Goal: Transaction & Acquisition: Purchase product/service

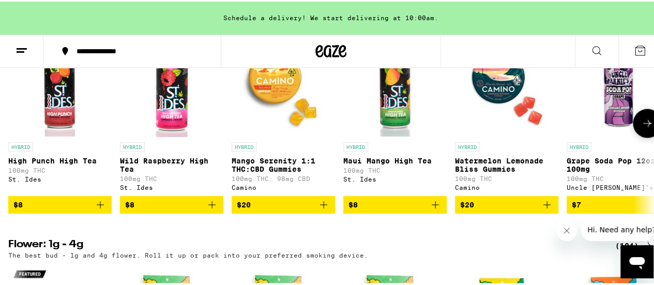
scroll to position [1138, 0]
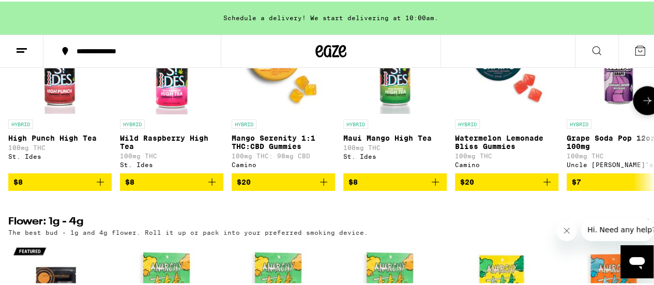
click at [642, 106] on icon at bounding box center [648, 99] width 12 height 12
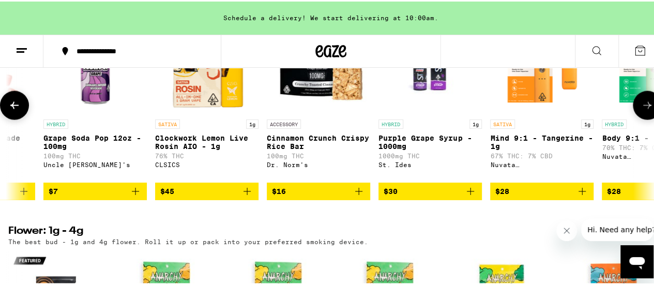
scroll to position [0, 525]
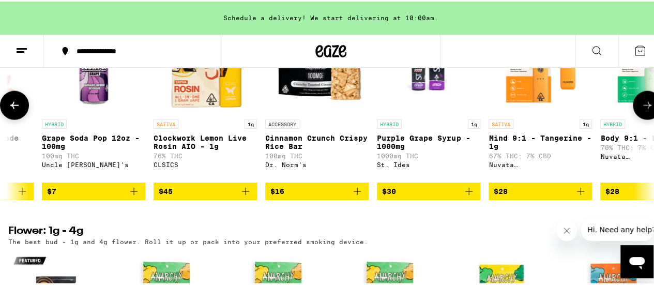
click at [642, 110] on icon at bounding box center [648, 104] width 12 height 12
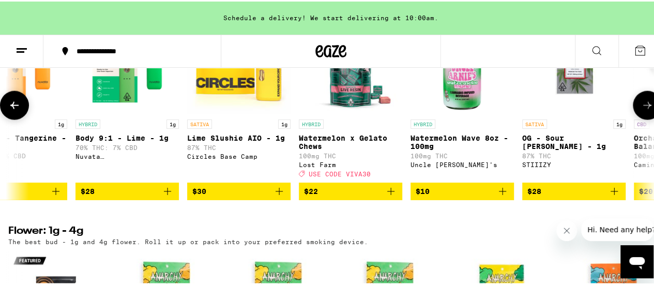
click at [642, 110] on icon at bounding box center [648, 104] width 12 height 12
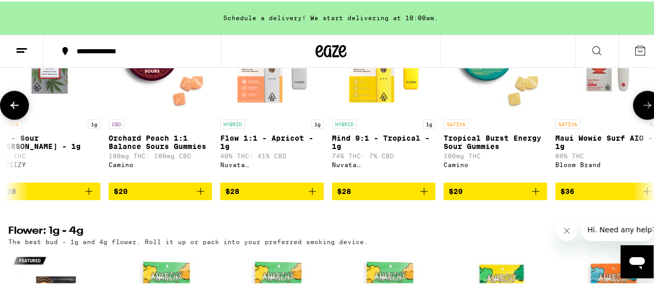
click at [642, 110] on icon at bounding box center [648, 104] width 12 height 12
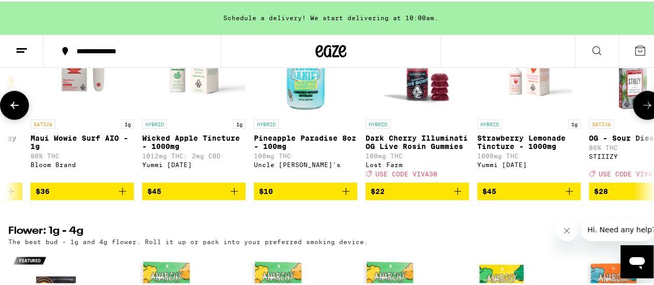
click at [642, 110] on icon at bounding box center [648, 104] width 12 height 12
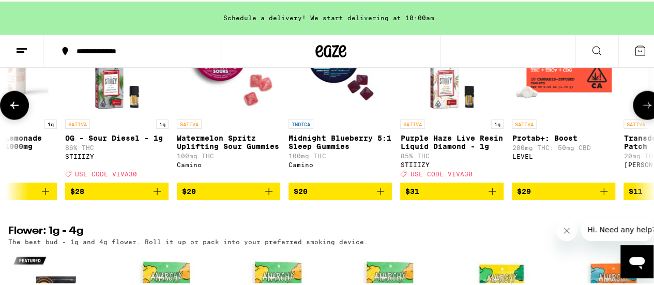
scroll to position [0, 2626]
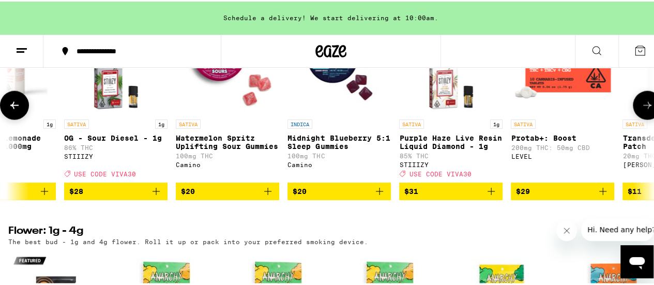
click at [14, 118] on button at bounding box center [14, 104] width 29 height 29
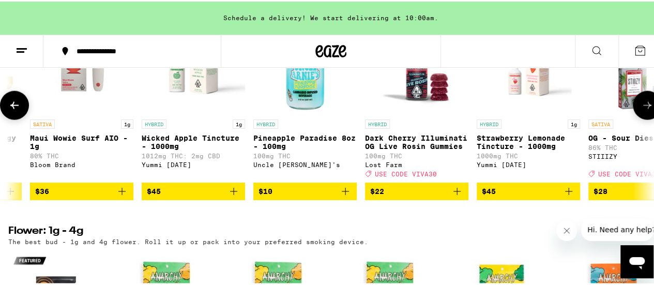
click at [14, 118] on button at bounding box center [14, 104] width 29 height 29
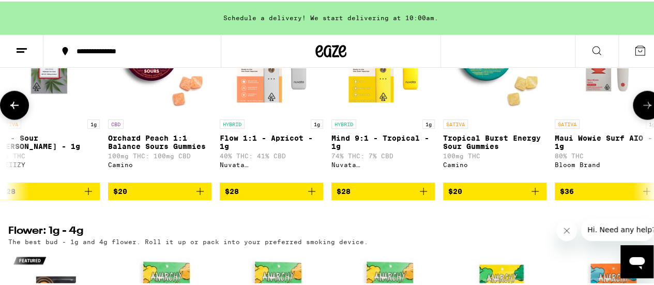
click at [14, 118] on button at bounding box center [14, 104] width 29 height 29
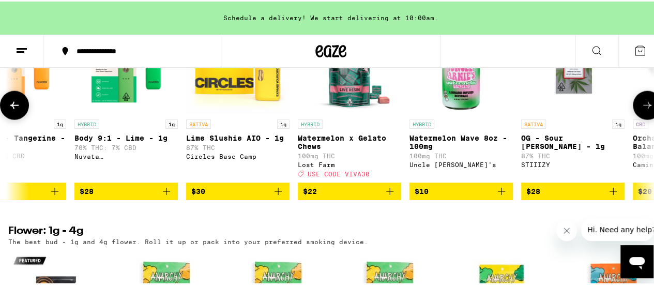
click at [14, 118] on button at bounding box center [14, 104] width 29 height 29
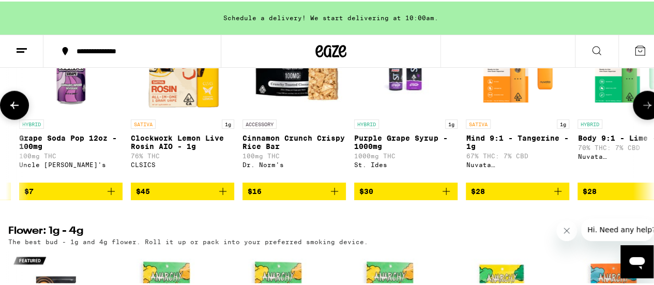
scroll to position [0, 527]
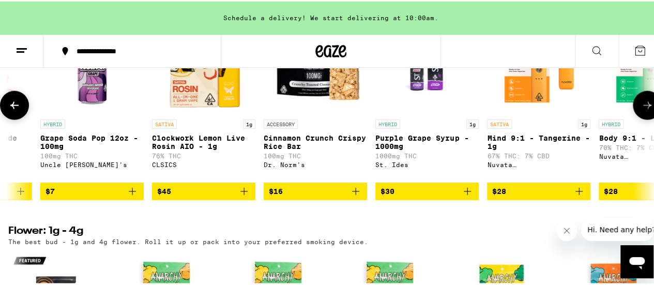
click at [17, 118] on button at bounding box center [14, 104] width 29 height 29
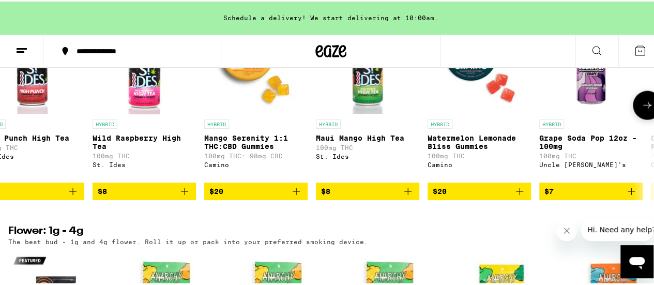
scroll to position [0, 2]
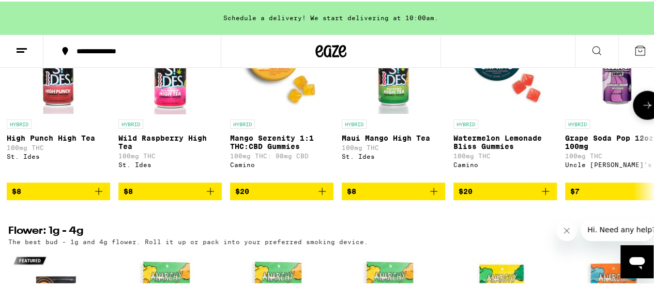
click at [54, 196] on span "$8" at bounding box center [58, 190] width 93 height 12
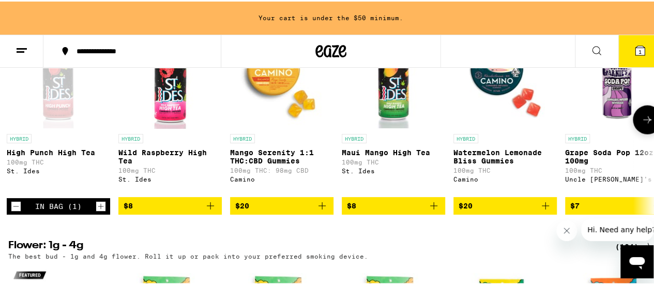
scroll to position [1138, 0]
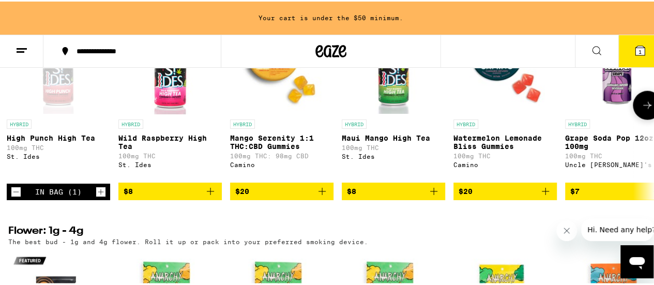
click at [393, 196] on span "$8" at bounding box center [393, 190] width 93 height 12
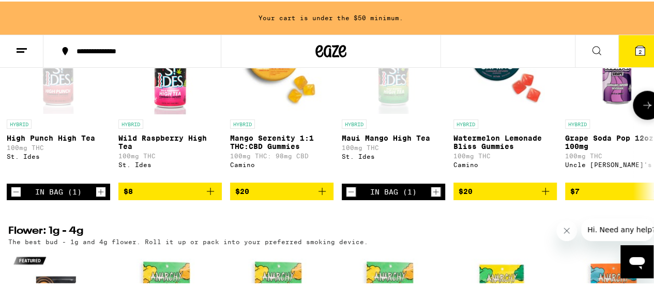
click at [291, 196] on span "$20" at bounding box center [281, 190] width 93 height 12
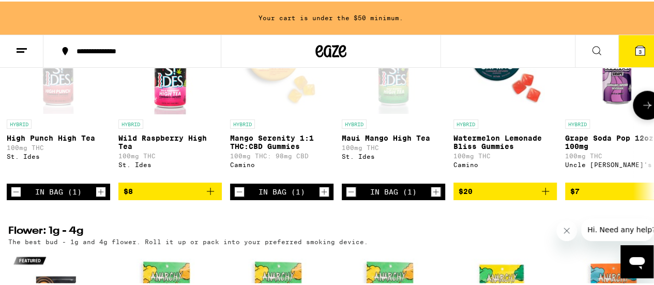
click at [642, 110] on icon at bounding box center [648, 104] width 12 height 12
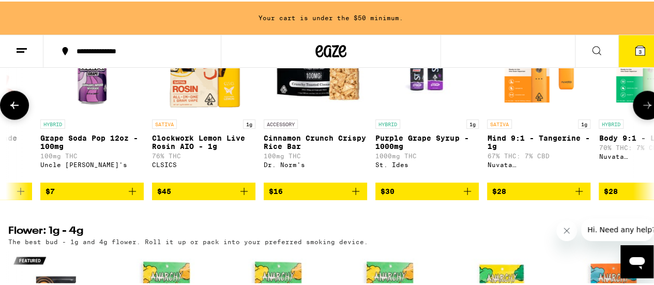
click at [633, 118] on button at bounding box center [647, 104] width 29 height 29
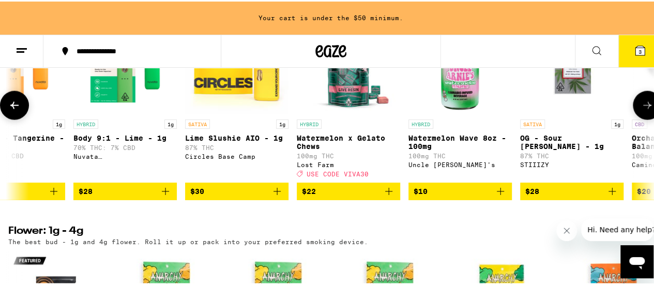
click at [633, 118] on button at bounding box center [647, 104] width 29 height 29
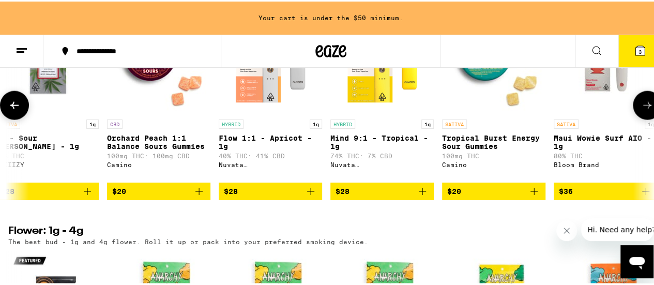
click at [633, 118] on button at bounding box center [647, 104] width 29 height 29
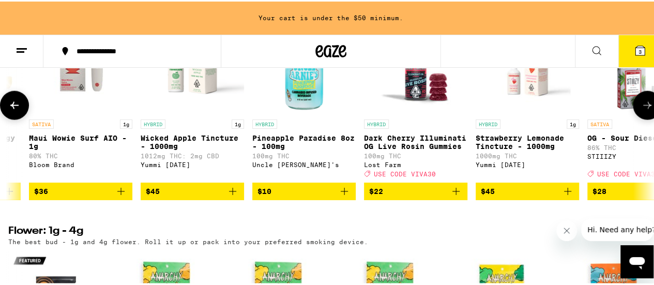
click at [12, 108] on icon at bounding box center [14, 103] width 8 height 7
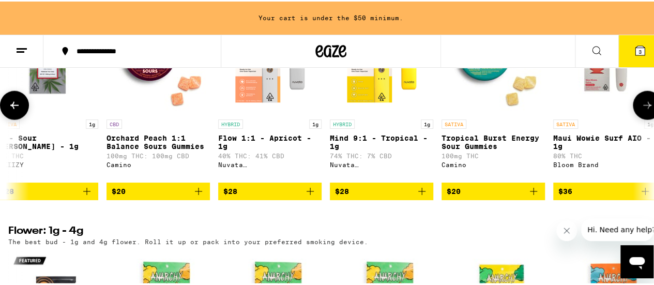
scroll to position [1087, 0]
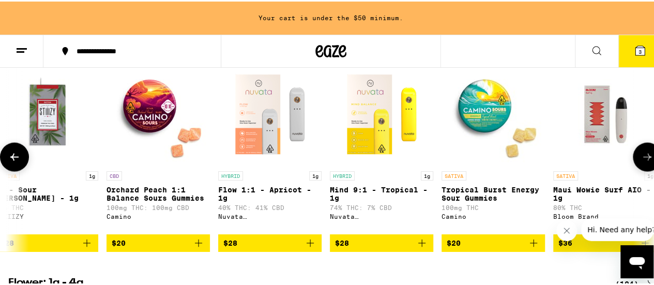
drag, startPoint x: 9, startPoint y: 189, endPoint x: 2, endPoint y: 190, distance: 7.3
click at [5, 170] on button at bounding box center [14, 155] width 29 height 29
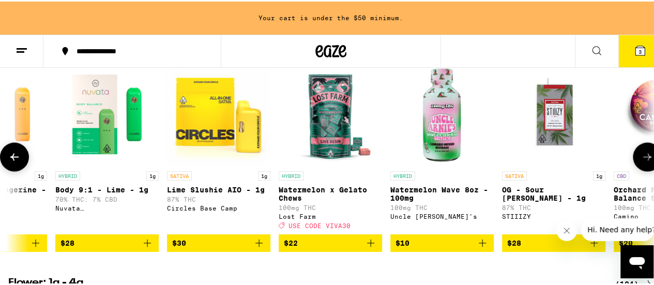
scroll to position [0, 1053]
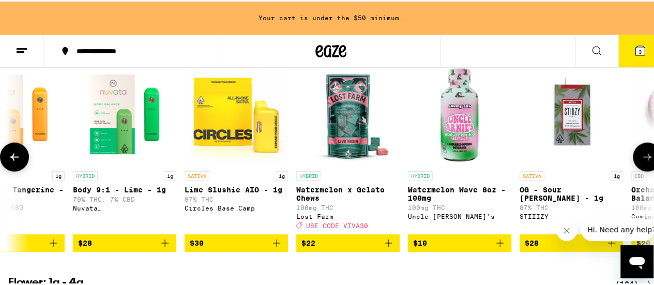
click at [16, 162] on icon at bounding box center [14, 156] width 12 height 12
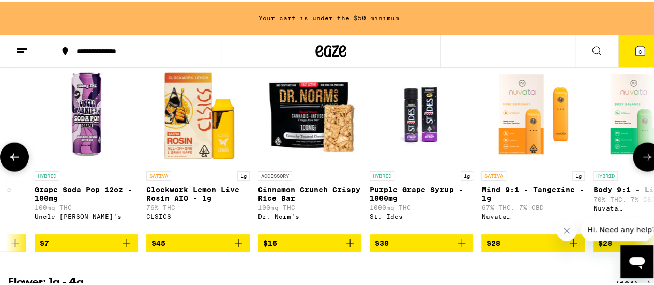
scroll to position [0, 528]
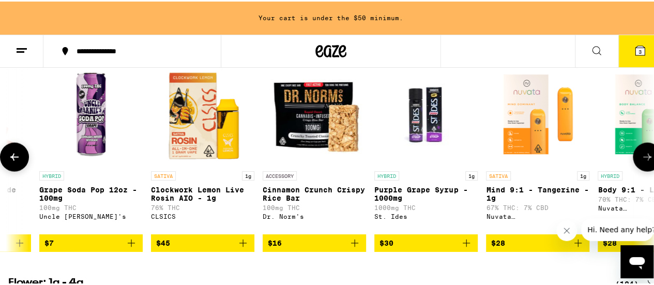
click at [642, 162] on icon at bounding box center [648, 156] width 12 height 12
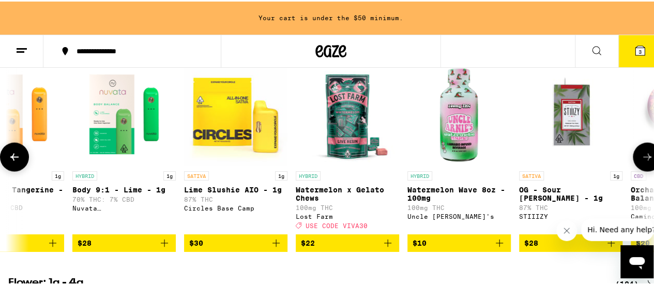
scroll to position [1138, 0]
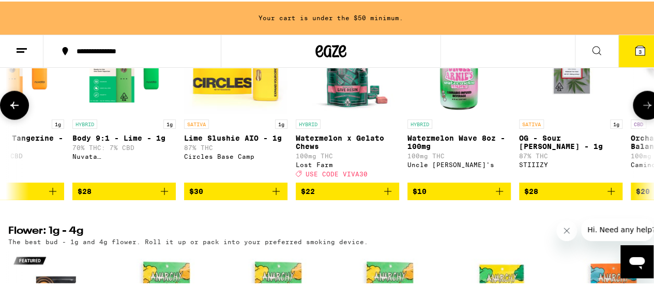
click at [25, 118] on button at bounding box center [14, 104] width 29 height 29
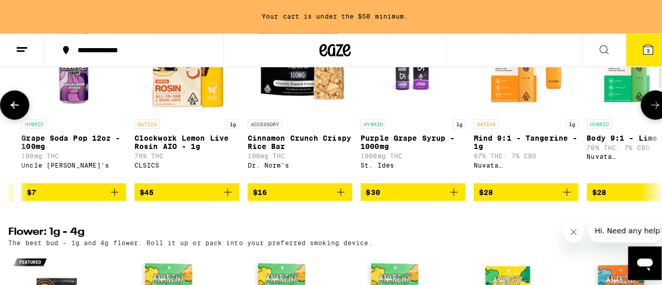
scroll to position [0, 528]
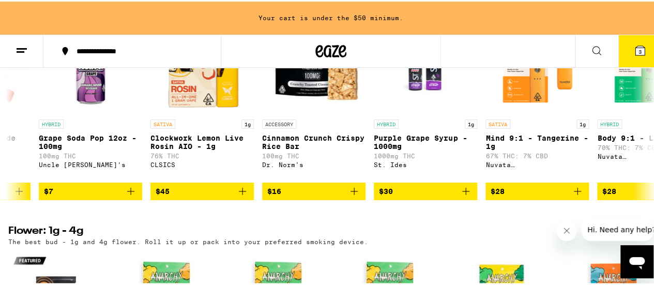
click at [568, 233] on icon "Close message from company" at bounding box center [567, 231] width 8 height 8
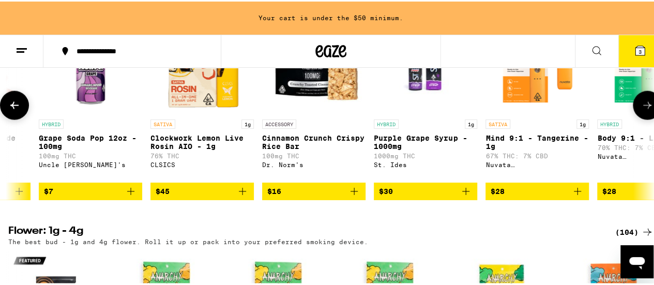
click at [608, 194] on span "$28" at bounding box center [610, 190] width 14 height 8
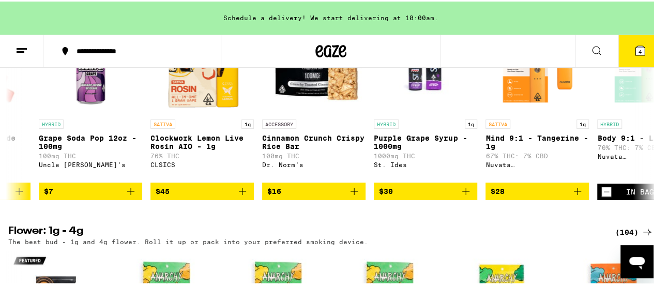
click at [636, 46] on icon at bounding box center [640, 48] width 9 height 9
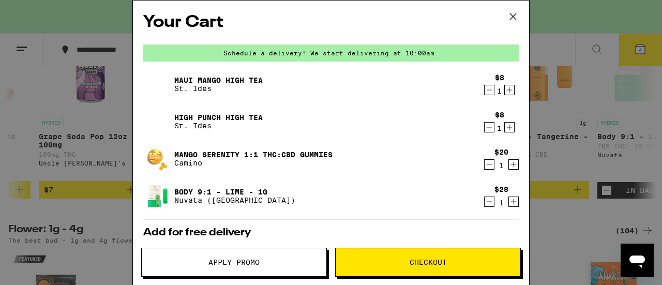
click at [243, 191] on link "Body 9:1 - Lime - 1g" at bounding box center [234, 192] width 121 height 8
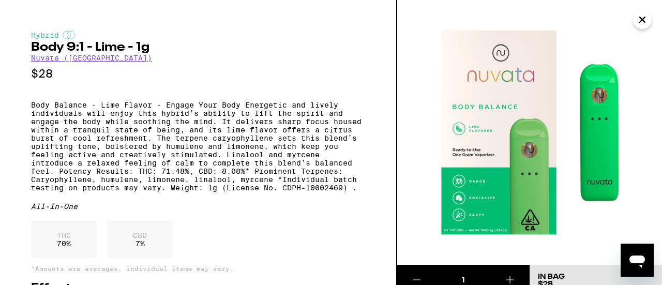
click at [650, 20] on button "Close" at bounding box center [642, 19] width 19 height 19
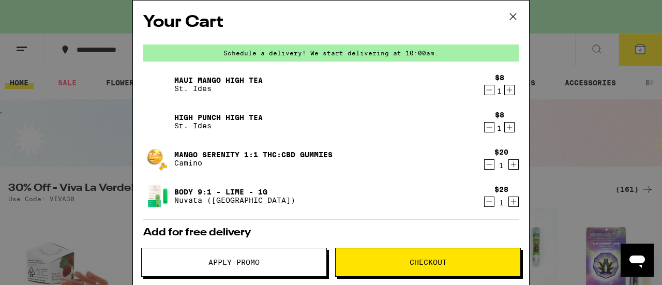
click at [512, 167] on div "Your Cart Schedule a delivery! We start delivering at 10:00am. Maui Mango High …" at bounding box center [331, 128] width 396 height 254
click at [511, 164] on icon "Increment" at bounding box center [514, 165] width 6 height 6
click at [505, 127] on icon "Increment" at bounding box center [509, 127] width 9 height 12
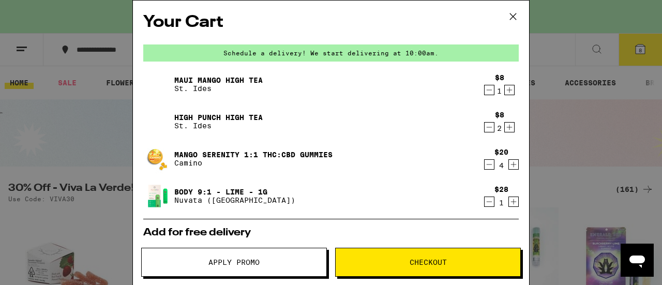
click at [507, 91] on icon "Increment" at bounding box center [510, 90] width 6 height 6
click at [485, 202] on icon "Decrement" at bounding box center [489, 202] width 9 height 12
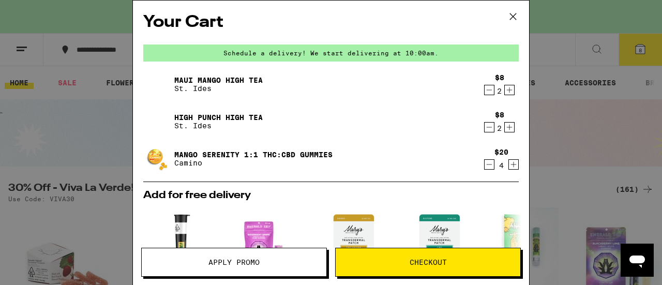
click at [507, 128] on icon "Increment" at bounding box center [510, 128] width 6 height 6
click at [505, 93] on icon "Increment" at bounding box center [509, 90] width 9 height 12
click at [485, 129] on icon "Decrement" at bounding box center [489, 127] width 9 height 12
click at [485, 88] on icon "Decrement" at bounding box center [489, 90] width 9 height 12
click at [509, 168] on icon "Increment" at bounding box center [513, 164] width 9 height 12
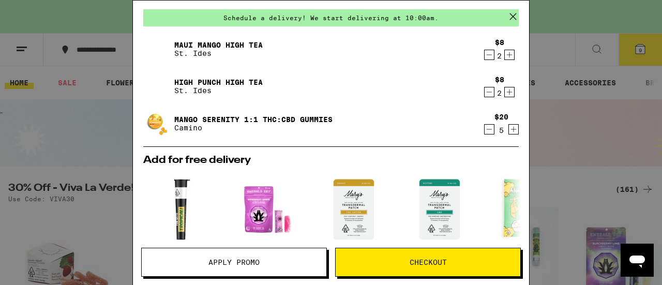
scroll to position [52, 0]
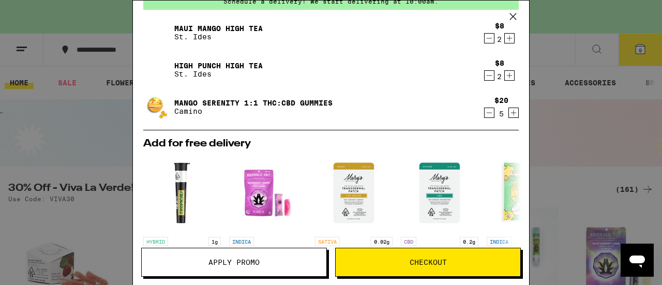
click at [485, 117] on icon "Decrement" at bounding box center [489, 113] width 9 height 12
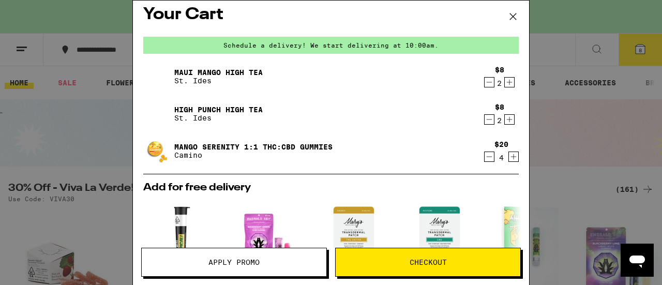
scroll to position [0, 0]
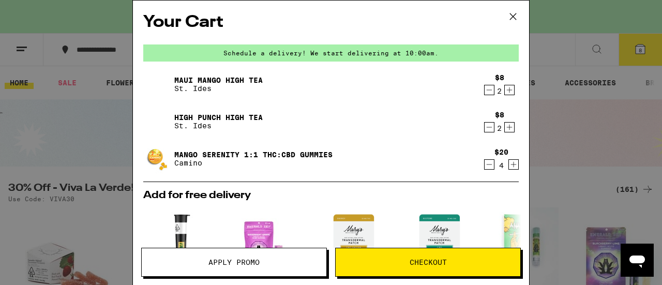
click at [505, 129] on icon "Increment" at bounding box center [509, 127] width 9 height 12
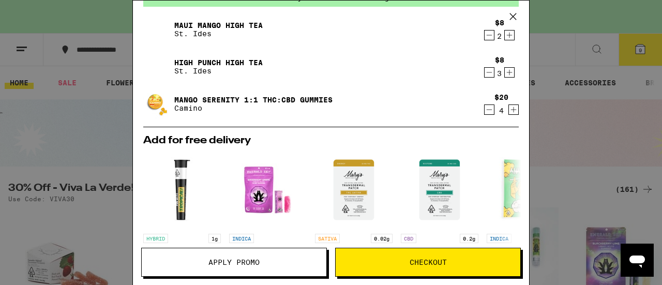
scroll to position [6, 0]
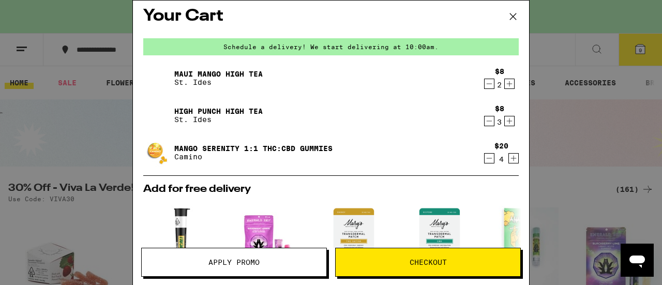
click at [511, 159] on icon "Increment" at bounding box center [514, 159] width 6 height 6
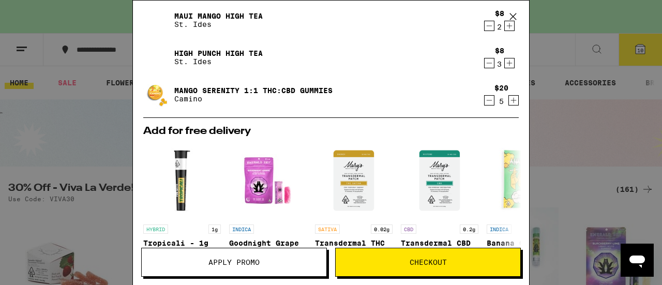
scroll to position [22, 0]
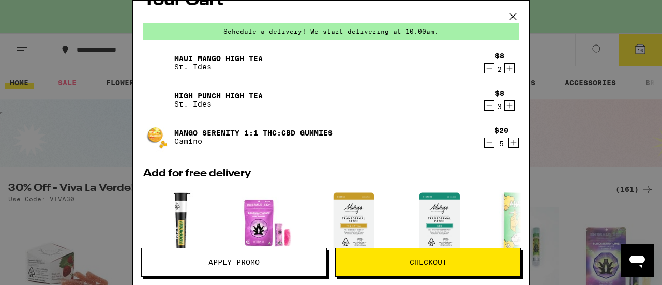
click at [485, 144] on icon "Decrement" at bounding box center [489, 143] width 9 height 12
click at [505, 71] on icon "Increment" at bounding box center [509, 68] width 9 height 12
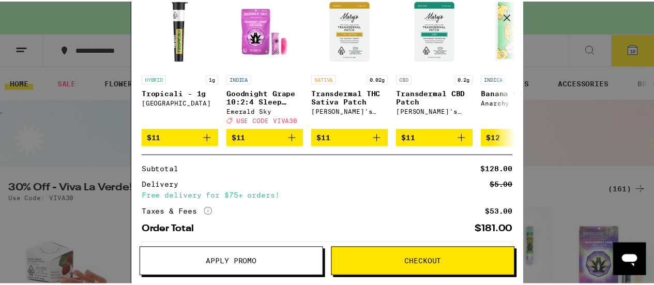
scroll to position [265, 0]
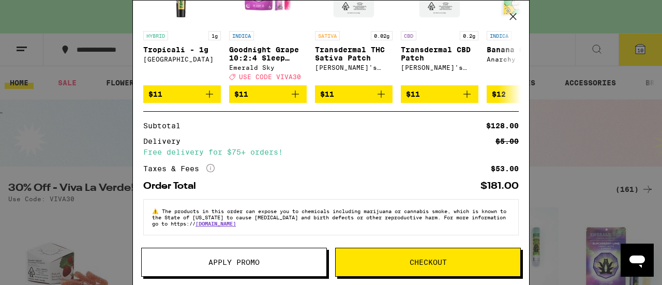
click at [419, 266] on span "Checkout" at bounding box center [428, 262] width 37 height 7
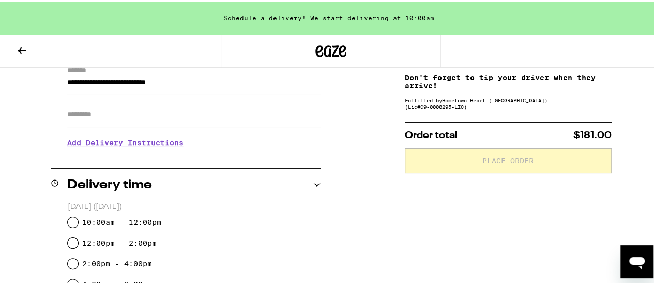
scroll to position [103, 0]
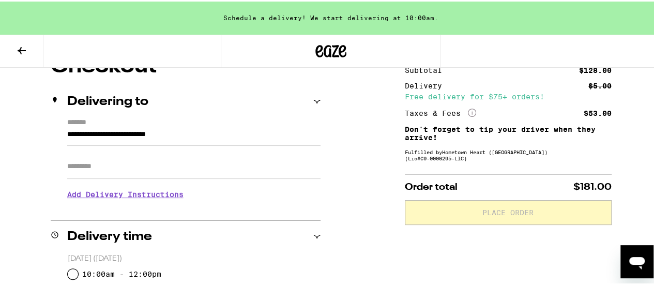
click at [171, 192] on h3 "Add Delivery Instructions" at bounding box center [194, 193] width 254 height 24
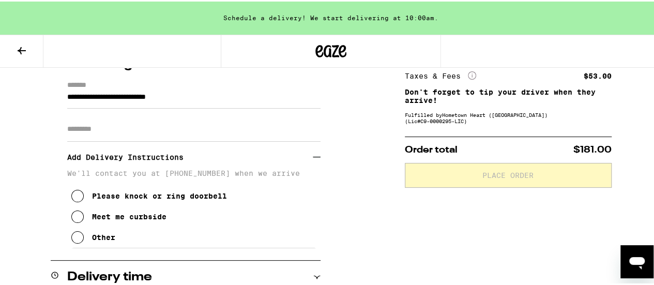
scroll to position [155, 0]
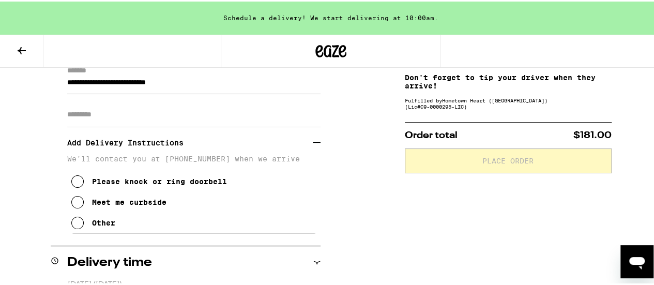
click at [78, 183] on icon at bounding box center [77, 180] width 12 height 12
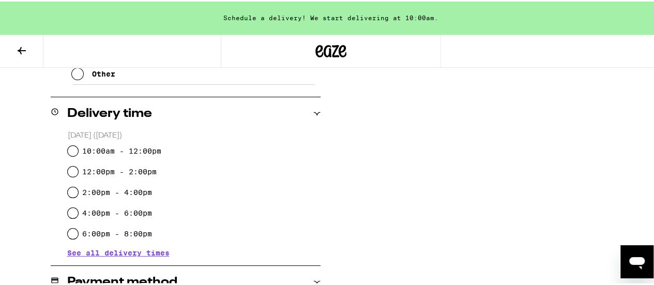
scroll to position [310, 0]
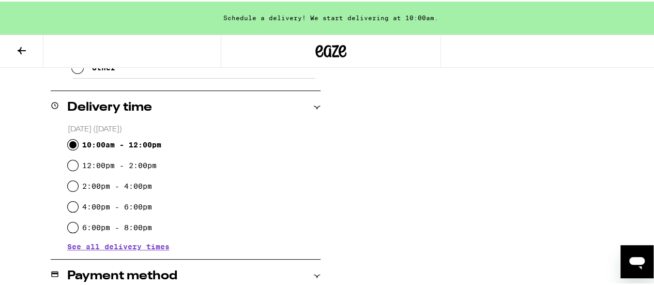
click at [70, 143] on input "10:00am - 12:00pm" at bounding box center [73, 143] width 10 height 10
radio input "true"
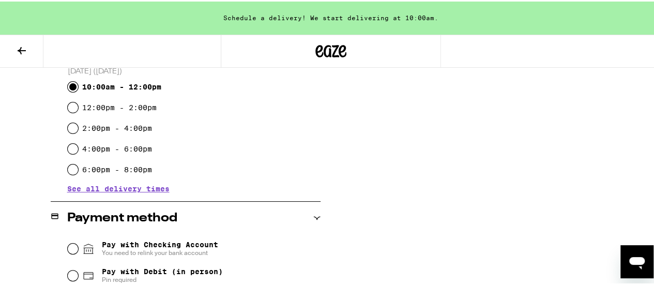
scroll to position [414, 0]
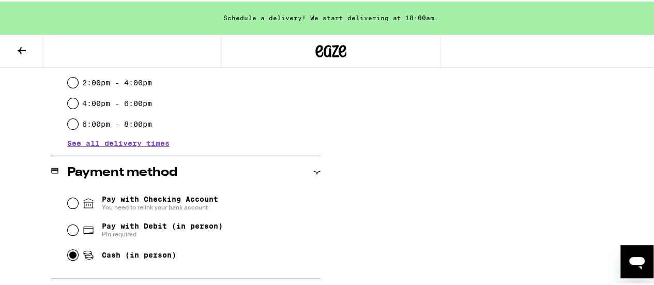
click at [69, 256] on input "Cash (in person)" at bounding box center [73, 253] width 10 height 10
radio input "true"
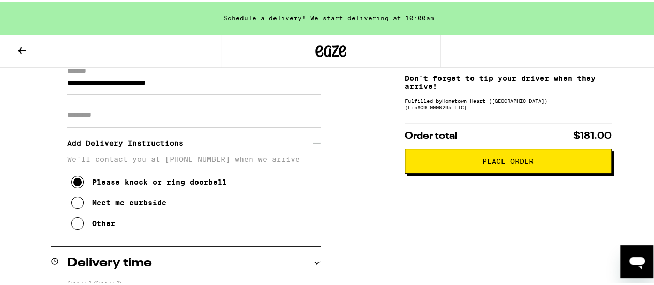
scroll to position [155, 0]
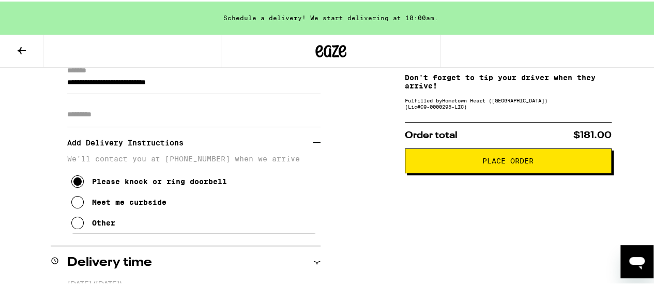
click at [551, 161] on span "Place Order" at bounding box center [508, 159] width 189 height 7
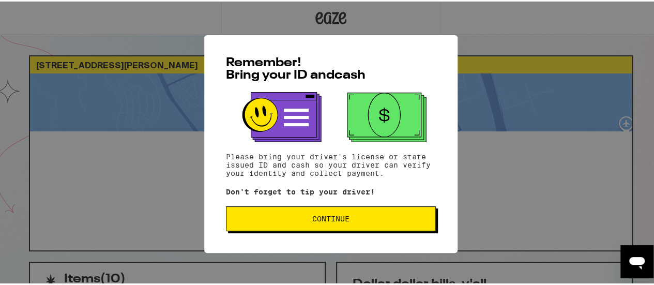
click at [379, 215] on button "Continue" at bounding box center [331, 217] width 210 height 25
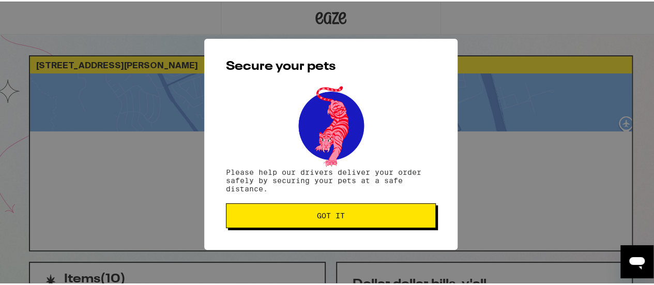
click at [379, 215] on span "Got it" at bounding box center [331, 214] width 192 height 7
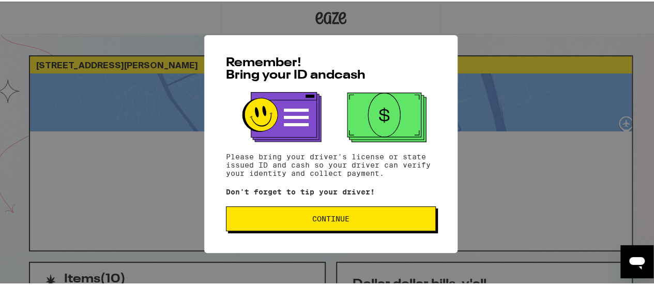
click at [377, 219] on span "Continue" at bounding box center [331, 217] width 192 height 7
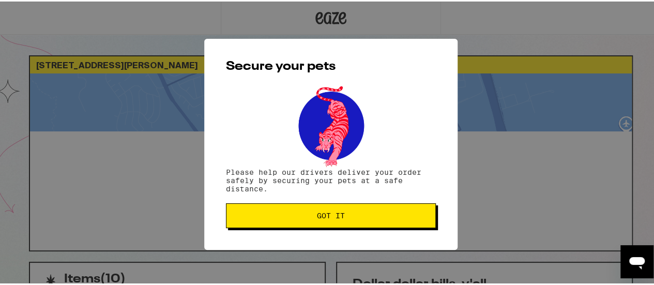
click at [373, 213] on span "Got it" at bounding box center [331, 214] width 192 height 7
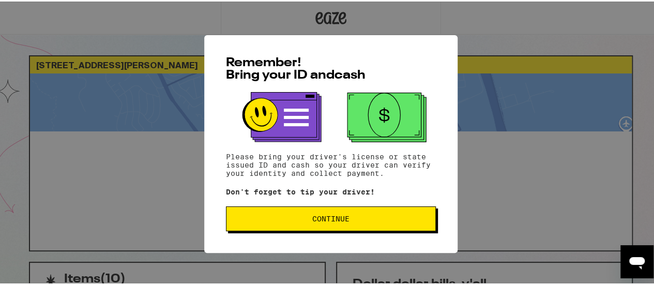
click at [312, 218] on span "Continue" at bounding box center [330, 217] width 37 height 7
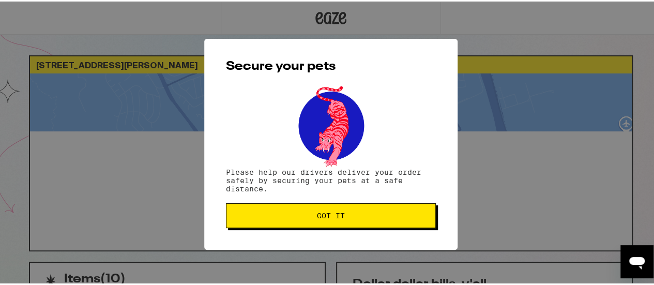
click at [317, 215] on span "Got it" at bounding box center [331, 214] width 28 height 7
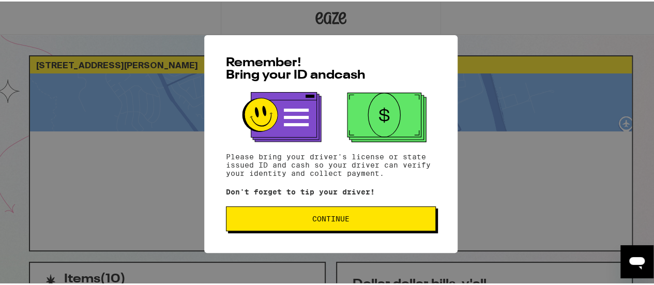
click at [312, 215] on span "Continue" at bounding box center [330, 217] width 37 height 7
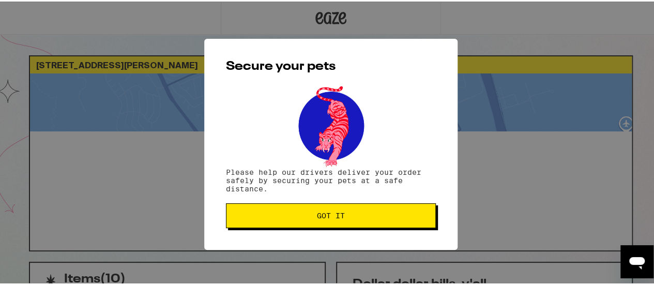
click at [312, 215] on span "Got it" at bounding box center [331, 214] width 192 height 7
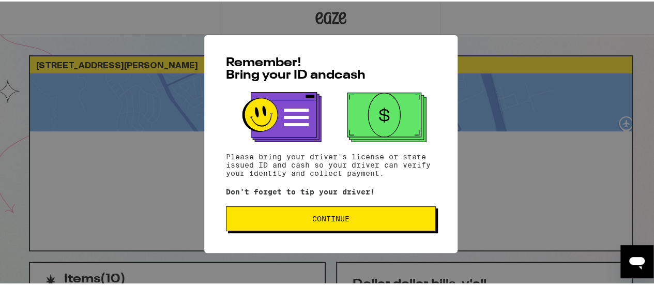
click at [395, 214] on button "Continue" at bounding box center [331, 217] width 210 height 25
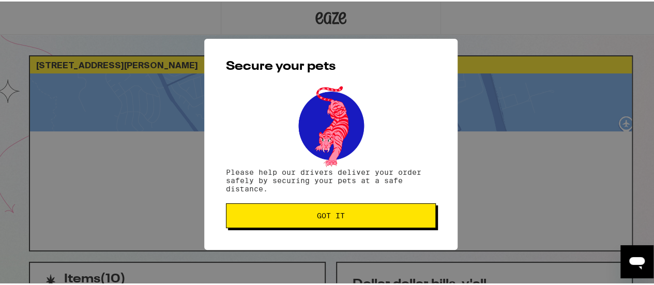
click at [393, 216] on span "Got it" at bounding box center [331, 214] width 192 height 7
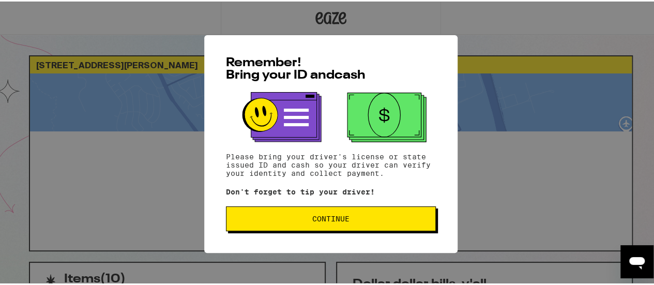
click at [364, 217] on span "Continue" at bounding box center [331, 217] width 192 height 7
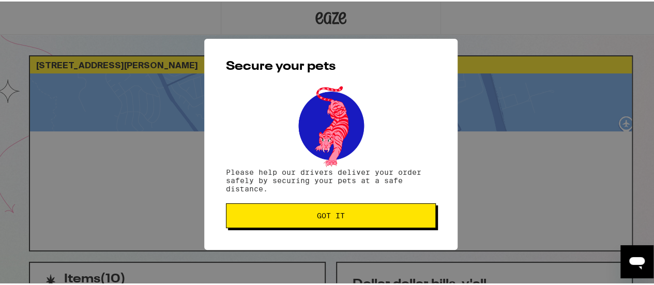
click at [365, 216] on span "Got it" at bounding box center [331, 214] width 192 height 7
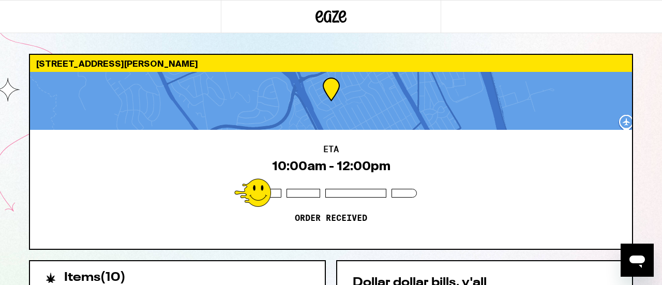
click at [521, 222] on div "ETA 10:00am - 12:00pm Order received" at bounding box center [331, 189] width 602 height 119
